Goal: Transaction & Acquisition: Purchase product/service

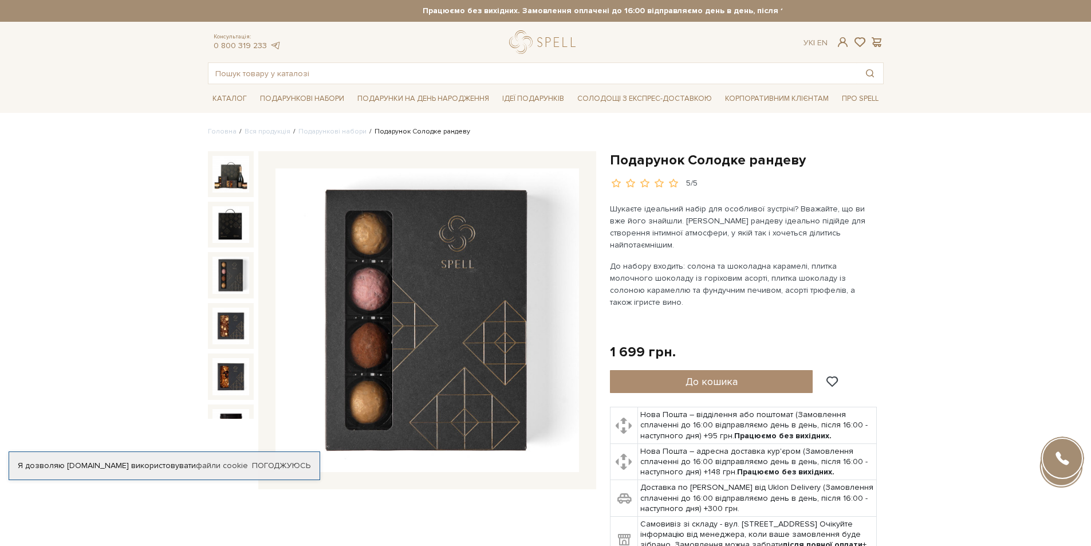
click at [239, 272] on img at bounding box center [231, 275] width 37 height 37
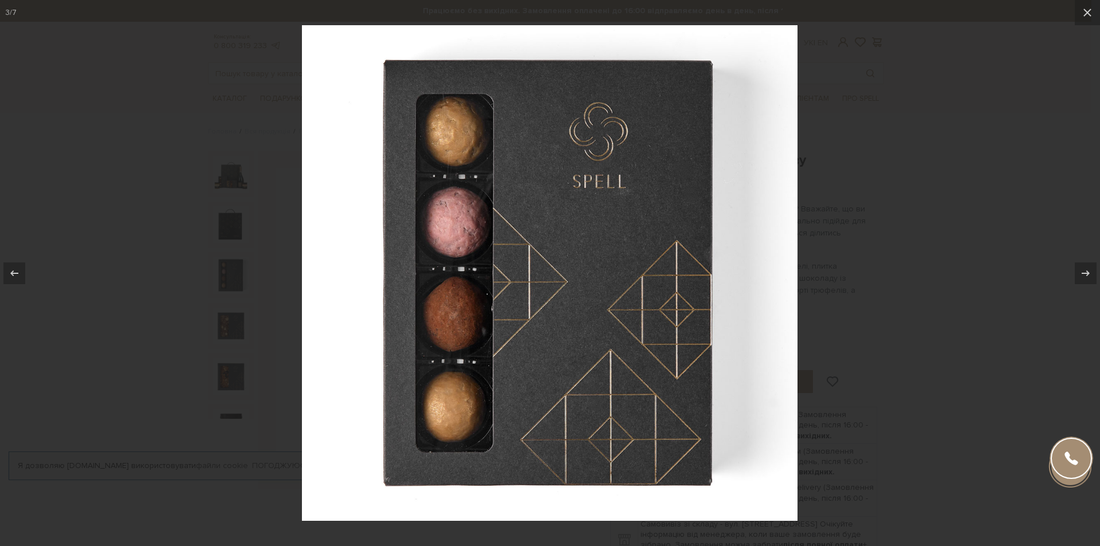
click at [232, 305] on div at bounding box center [550, 273] width 1100 height 546
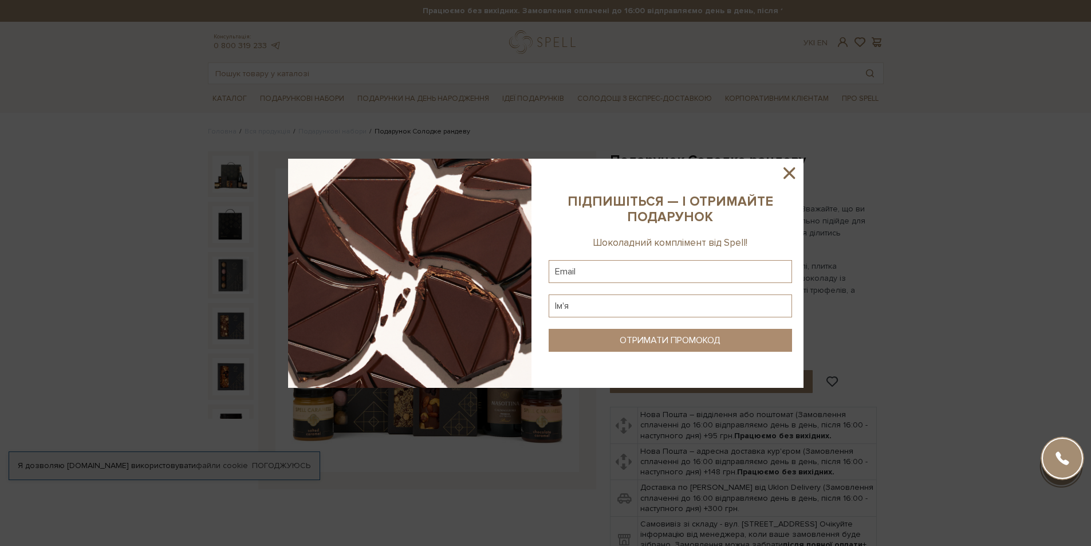
click at [793, 170] on icon at bounding box center [789, 172] width 11 height 11
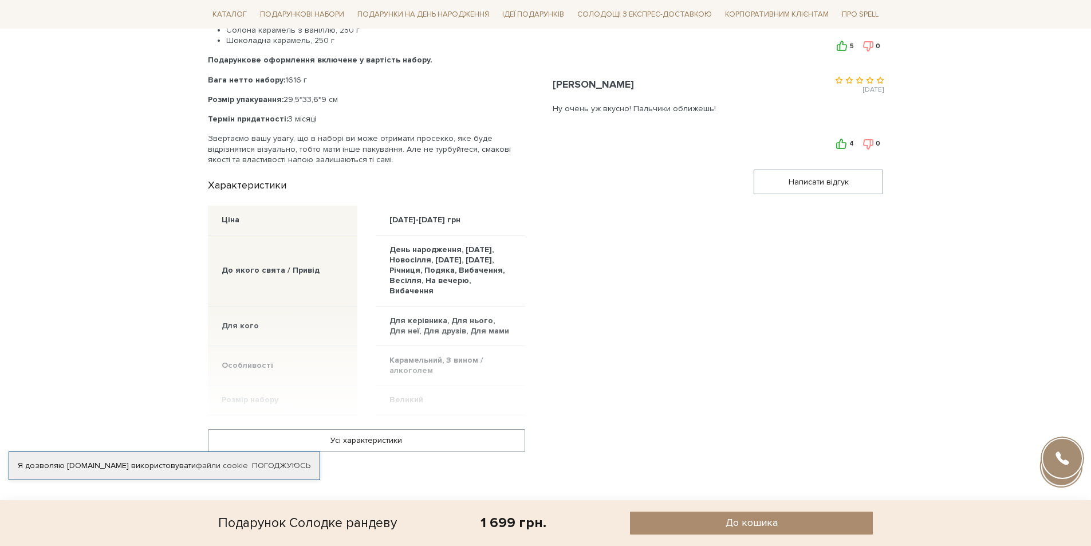
scroll to position [745, 0]
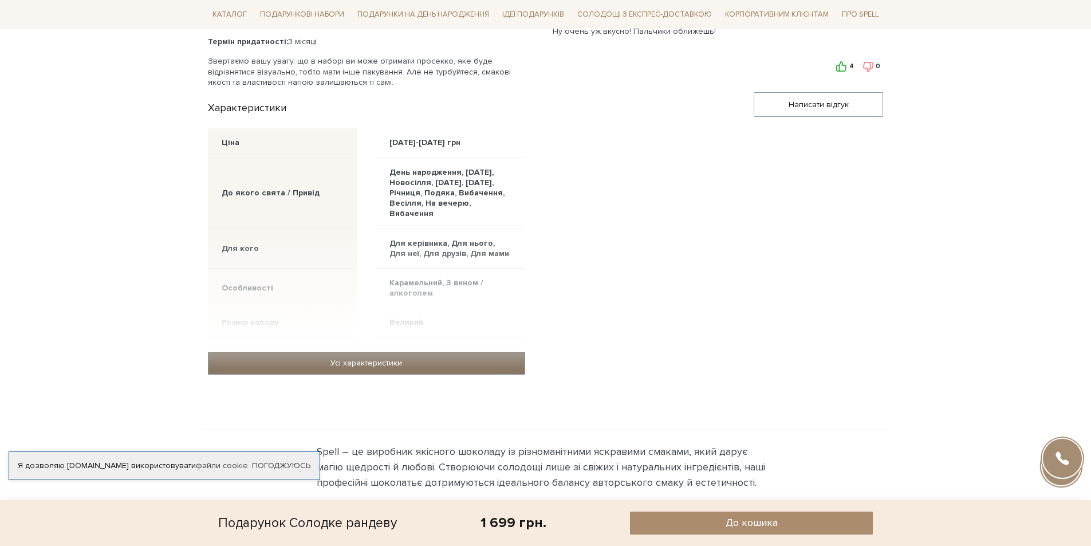
click at [361, 352] on link "Усі характеристики" at bounding box center [367, 363] width 316 height 22
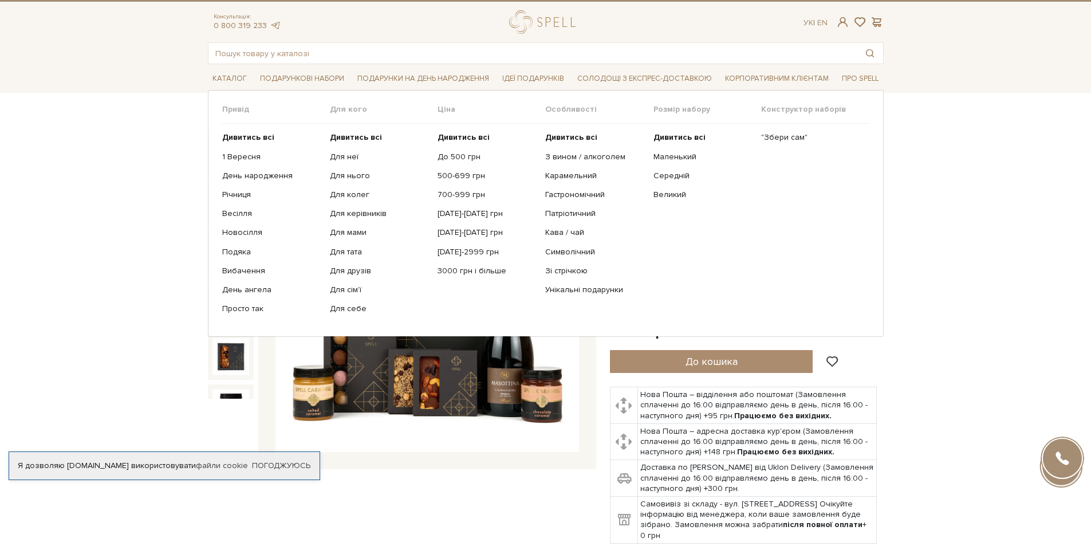
scroll to position [0, 0]
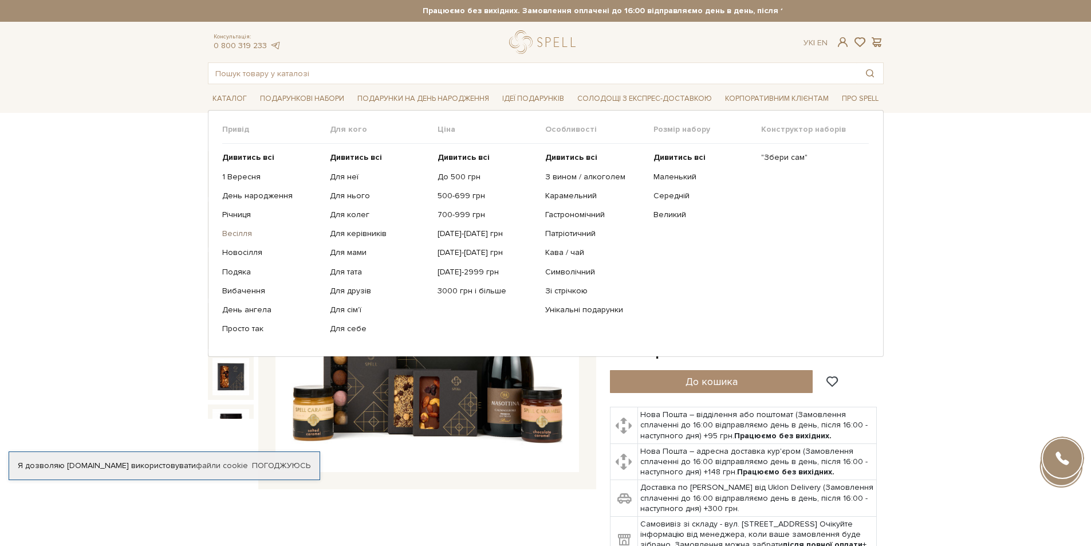
click at [245, 233] on link "Весілля" at bounding box center [271, 234] width 99 height 10
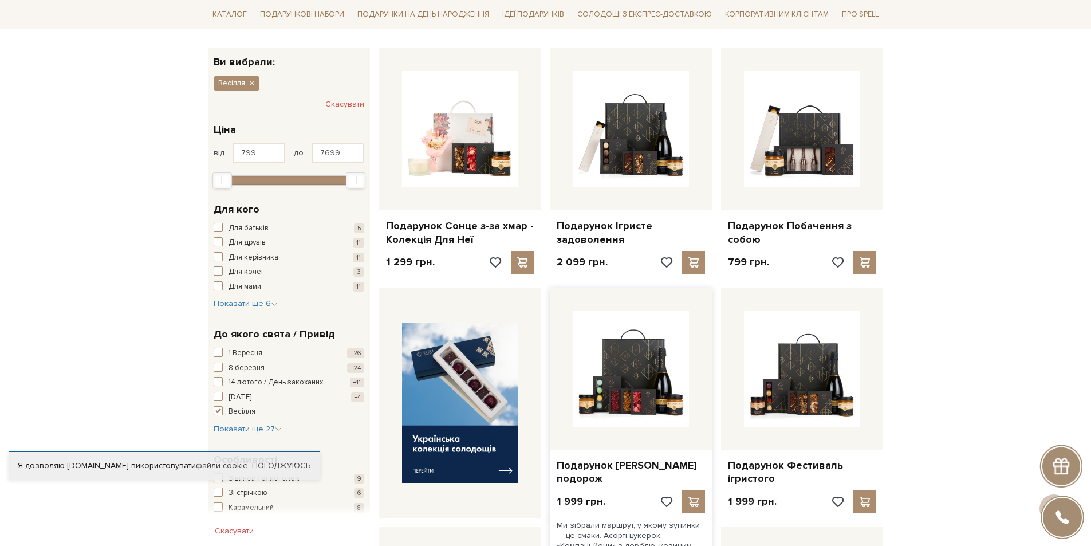
scroll to position [115, 0]
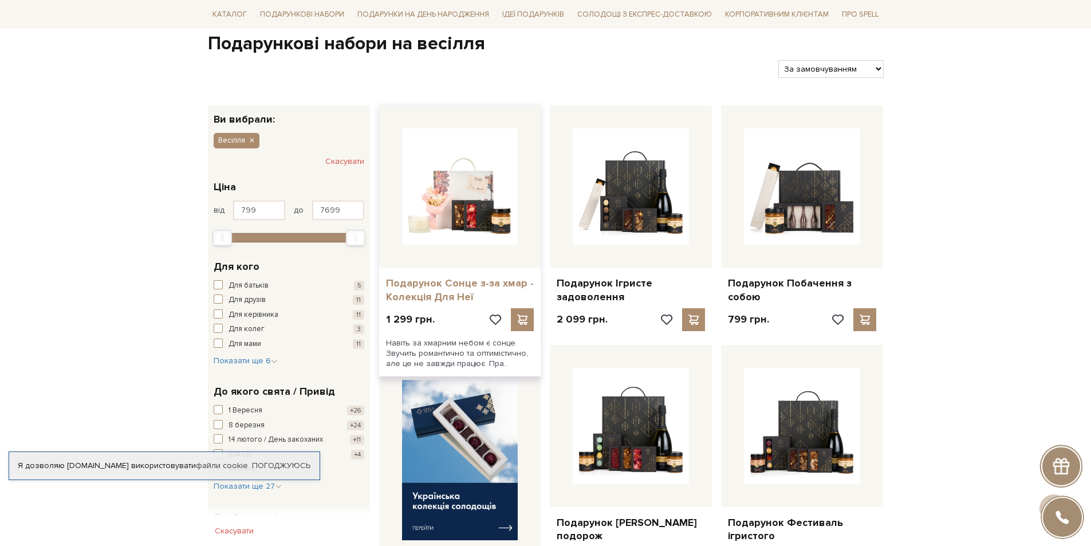
click at [438, 281] on link "Подарунок Сонце з-за хмар - Колекція Для Неї" at bounding box center [460, 290] width 148 height 27
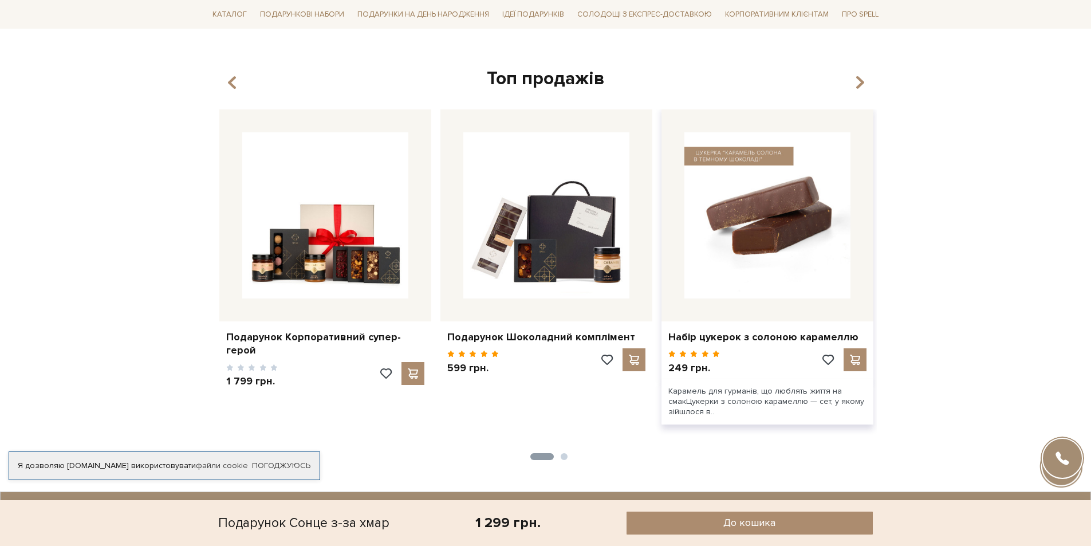
scroll to position [1170, 0]
